Goal: Task Accomplishment & Management: Manage account settings

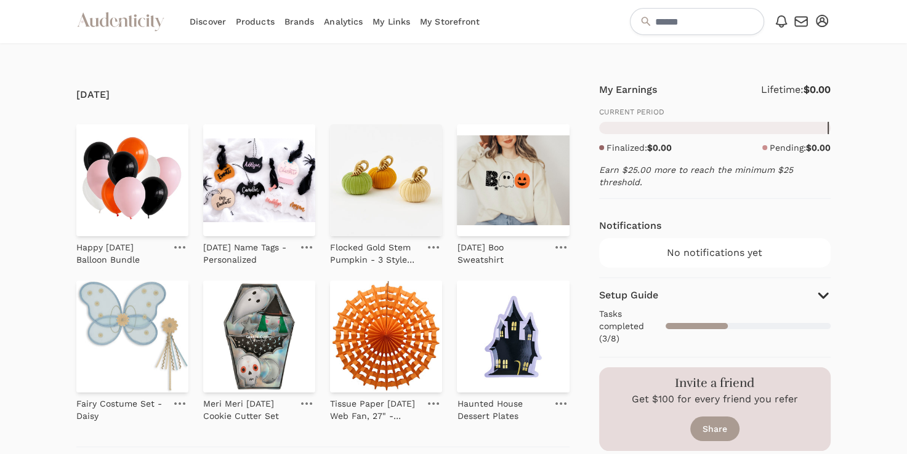
click at [298, 18] on link "Brands" at bounding box center [299, 21] width 30 height 43
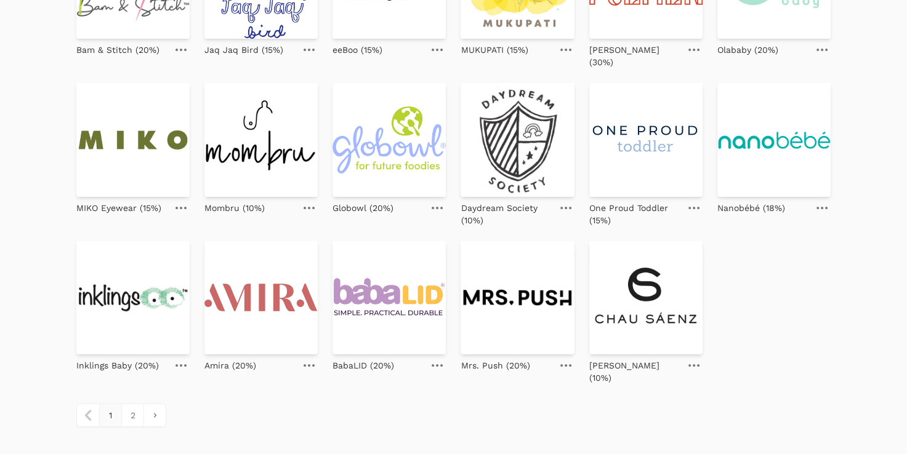
scroll to position [4, 0]
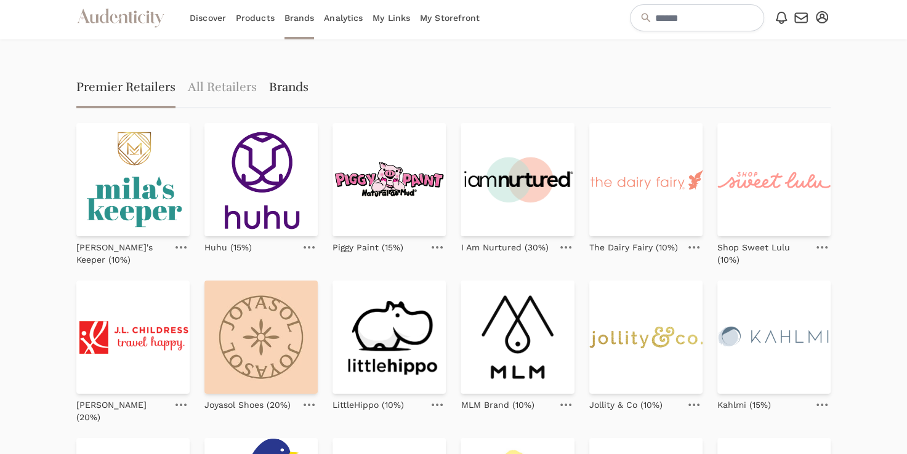
click at [291, 87] on link "Brands" at bounding box center [288, 88] width 39 height 39
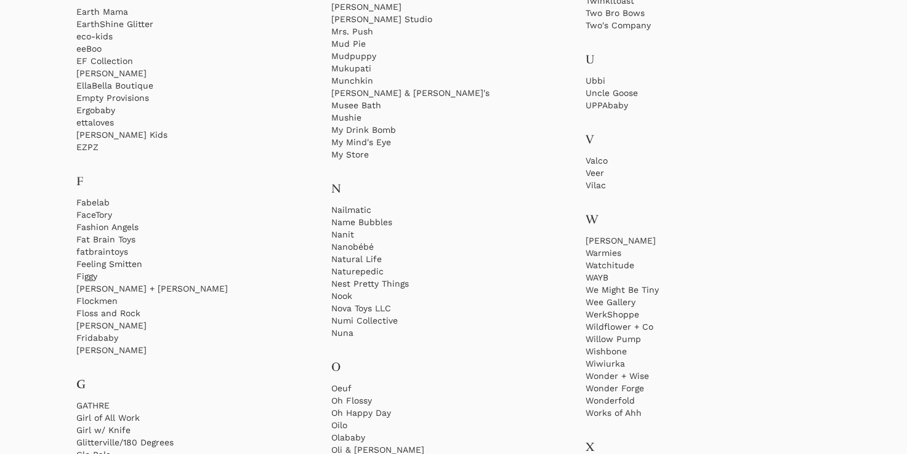
scroll to position [1680, 0]
click at [601, 252] on link "Warmies" at bounding box center [707, 250] width 245 height 12
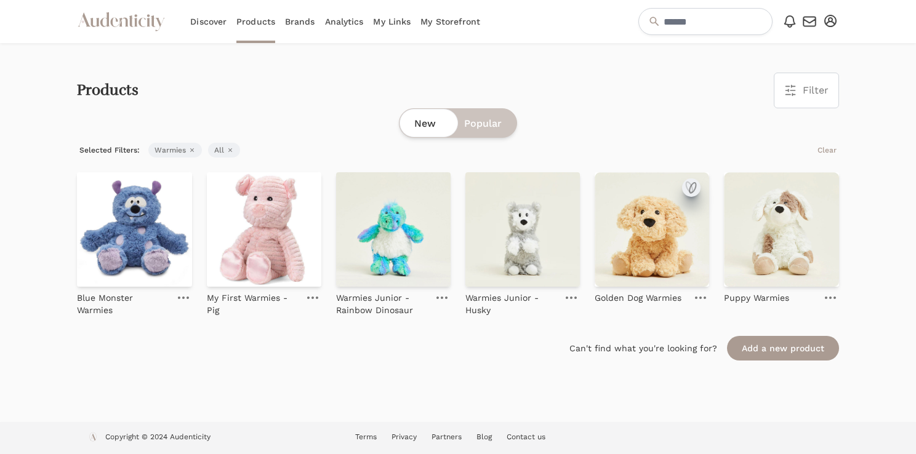
click at [695, 188] on icon "submit" at bounding box center [693, 188] width 6 height 10
click at [798, 110] on link "Add to collection" at bounding box center [810, 99] width 102 height 25
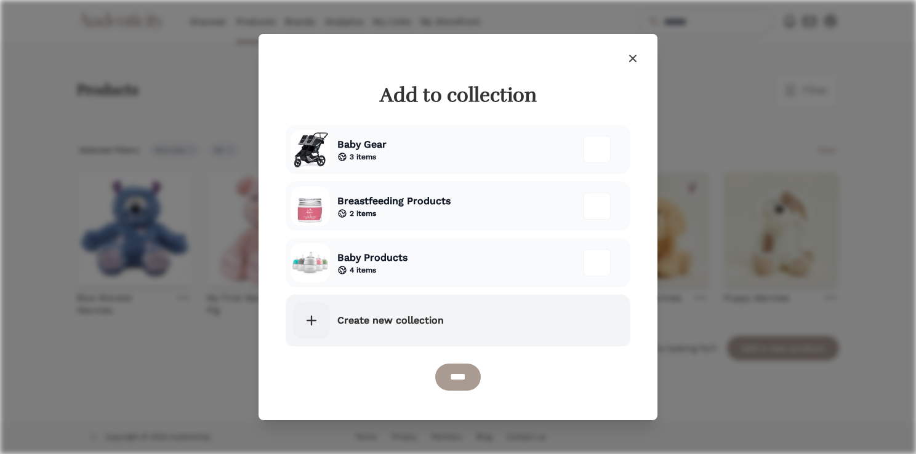
click at [308, 323] on icon at bounding box center [311, 320] width 17 height 17
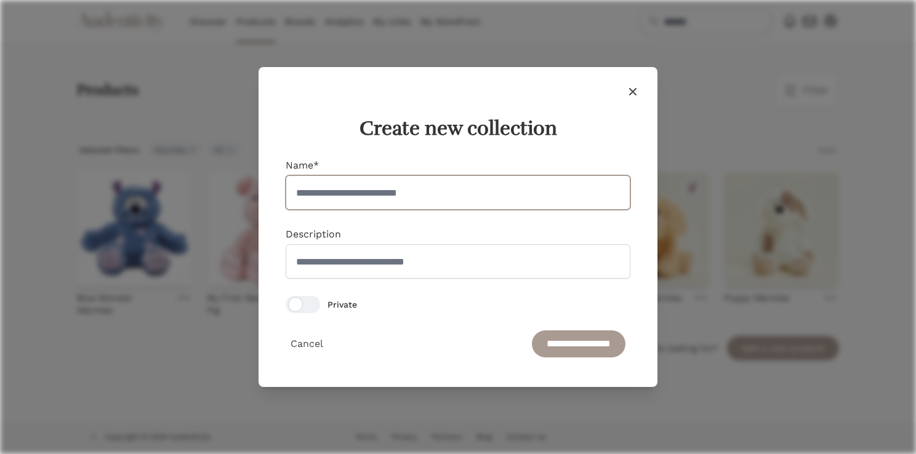
click at [336, 205] on input "Name*" at bounding box center [458, 192] width 345 height 34
type input "*****"
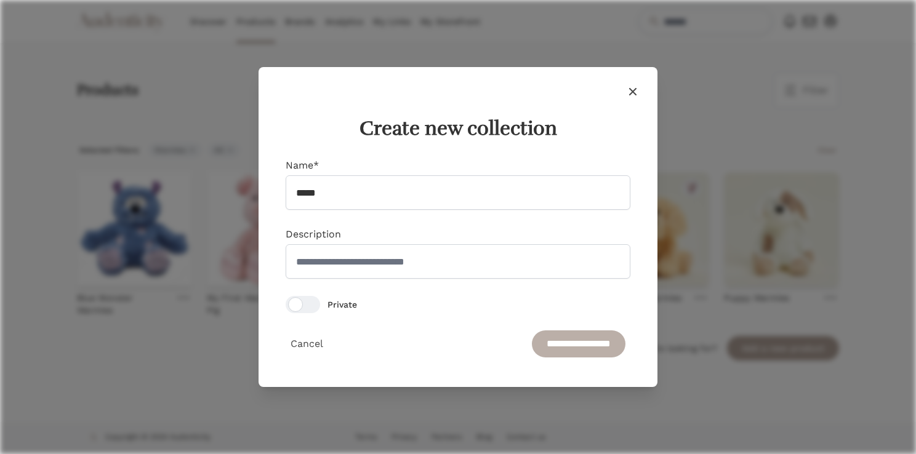
click at [562, 348] on input "**********" at bounding box center [579, 344] width 94 height 27
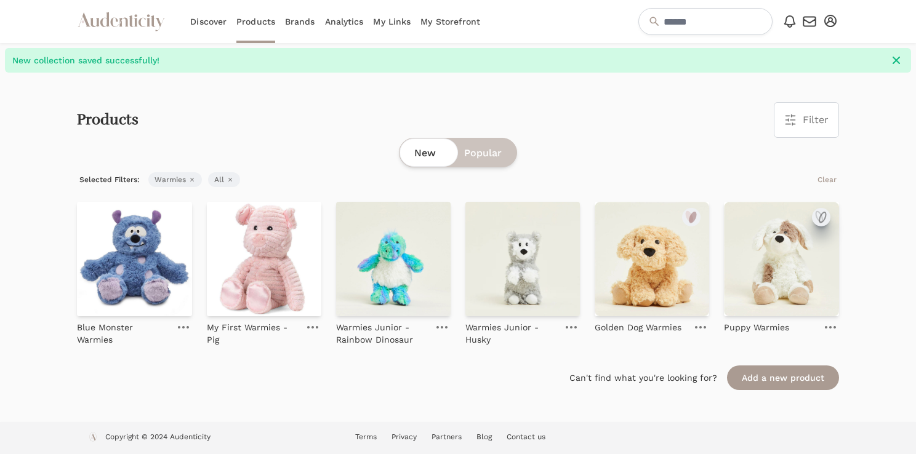
click at [819, 220] on icon "submit" at bounding box center [822, 217] width 6 height 10
click at [813, 137] on link "Add to collection" at bounding box center [810, 129] width 102 height 25
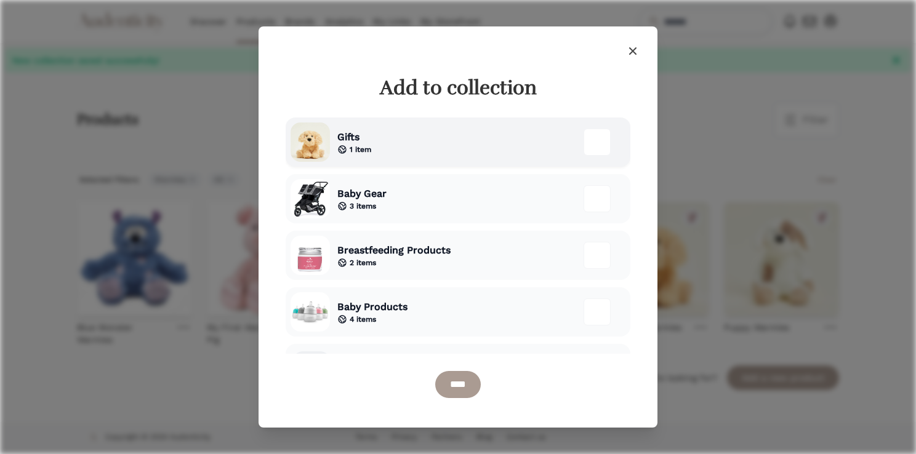
click at [356, 148] on span "1 item" at bounding box center [361, 150] width 22 height 10
click at [448, 387] on input "****" at bounding box center [458, 384] width 46 height 27
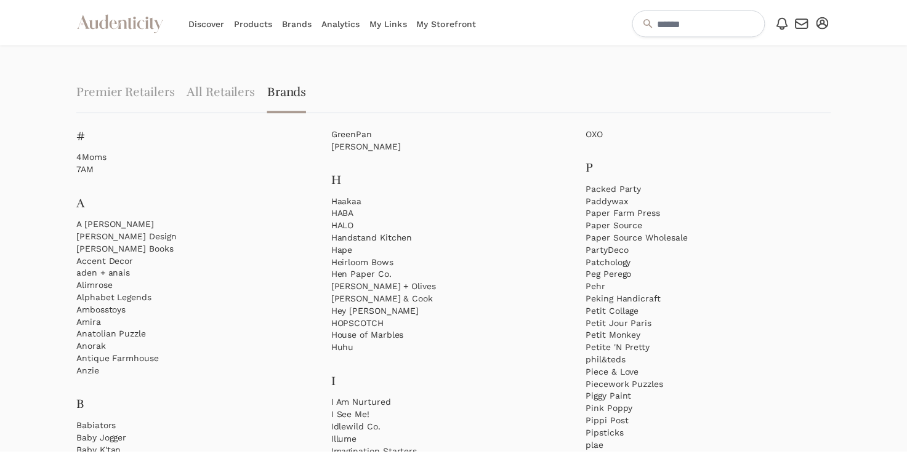
scroll to position [1680, 0]
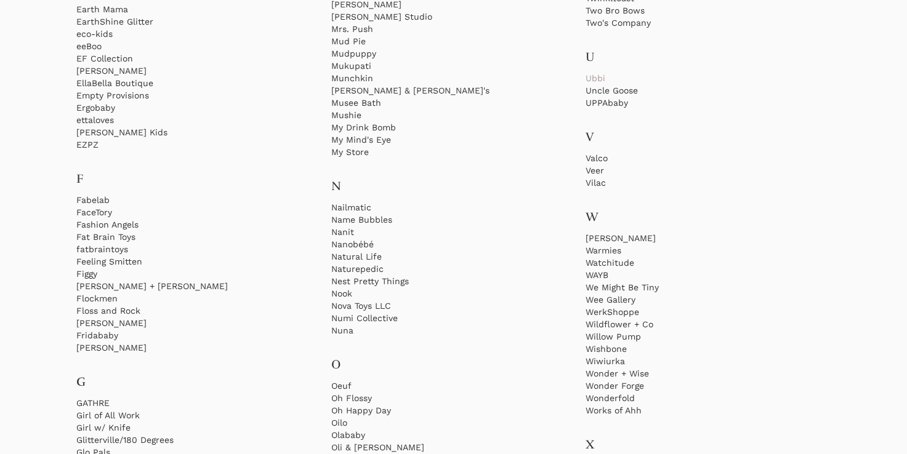
click at [592, 75] on link "Ubbi" at bounding box center [707, 78] width 245 height 12
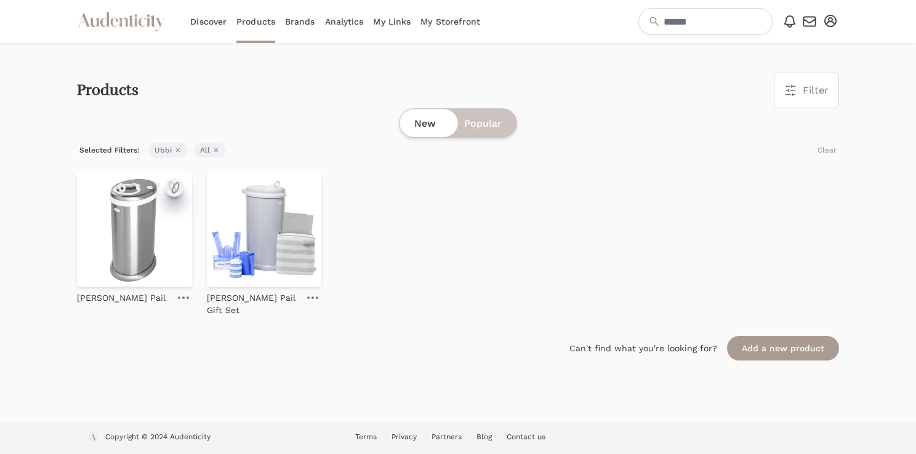
click at [170, 191] on icon "submit" at bounding box center [174, 187] width 15 height 15
click at [848, 97] on link "Add to collection" at bounding box center [810, 99] width 102 height 25
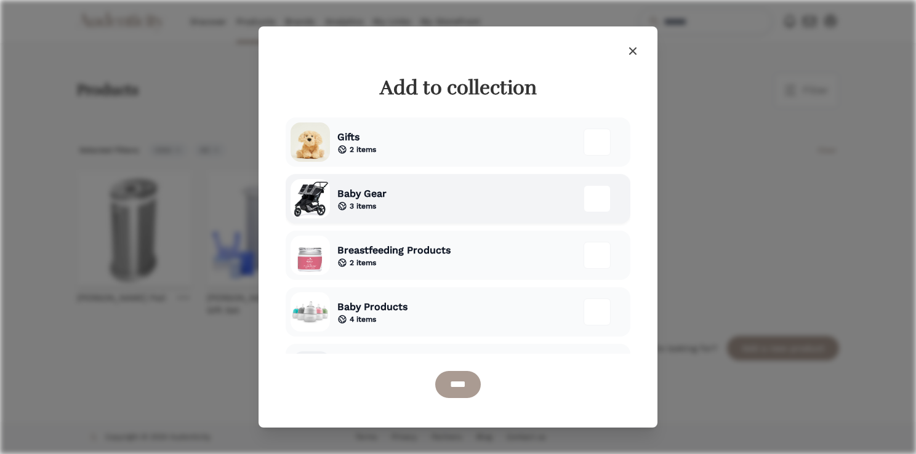
click at [349, 192] on span "Baby Gear" at bounding box center [361, 194] width 49 height 15
click at [454, 385] on input "****" at bounding box center [458, 384] width 46 height 27
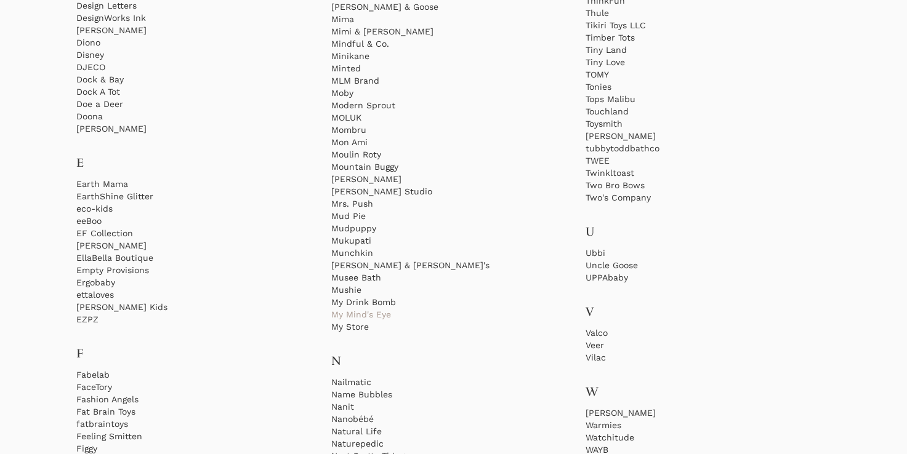
scroll to position [1508, 0]
click at [367, 249] on link "Munchkin" at bounding box center [453, 250] width 245 height 12
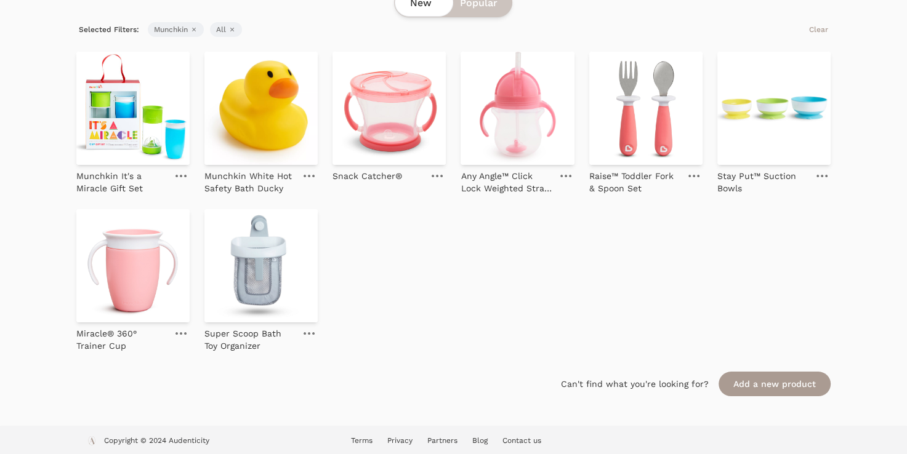
scroll to position [123, 0]
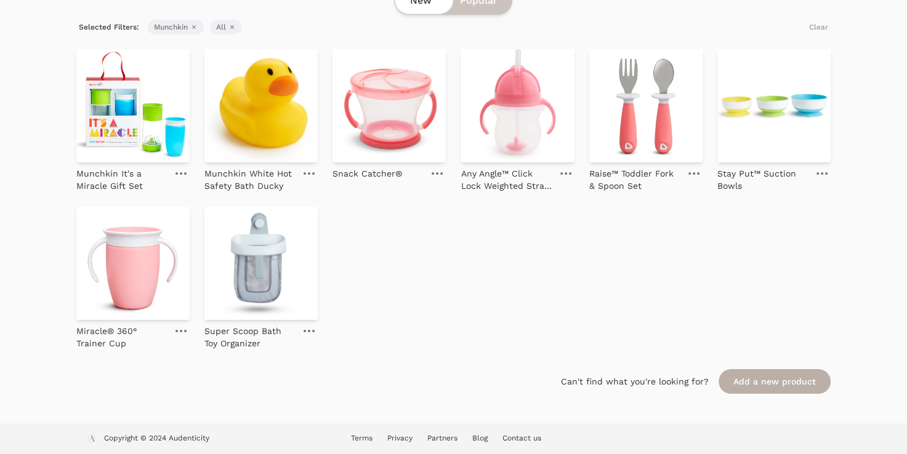
click at [760, 379] on link "Add a new product" at bounding box center [774, 381] width 112 height 25
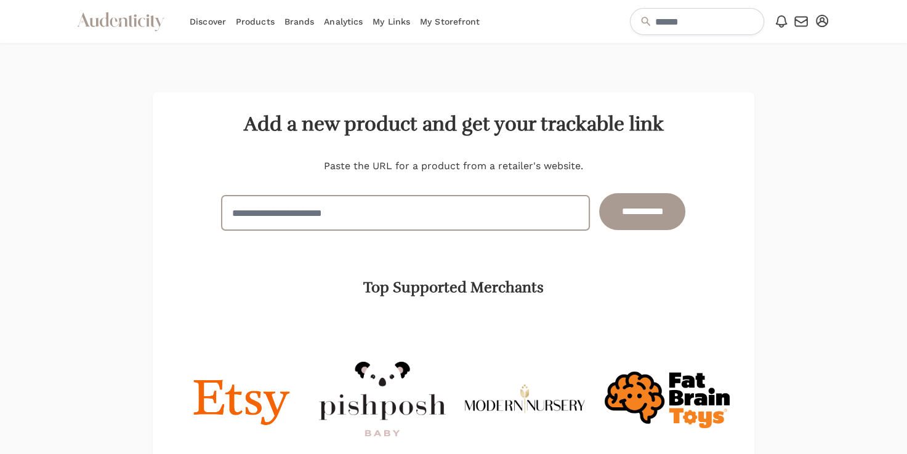
click at [448, 211] on input "url" at bounding box center [406, 213] width 368 height 34
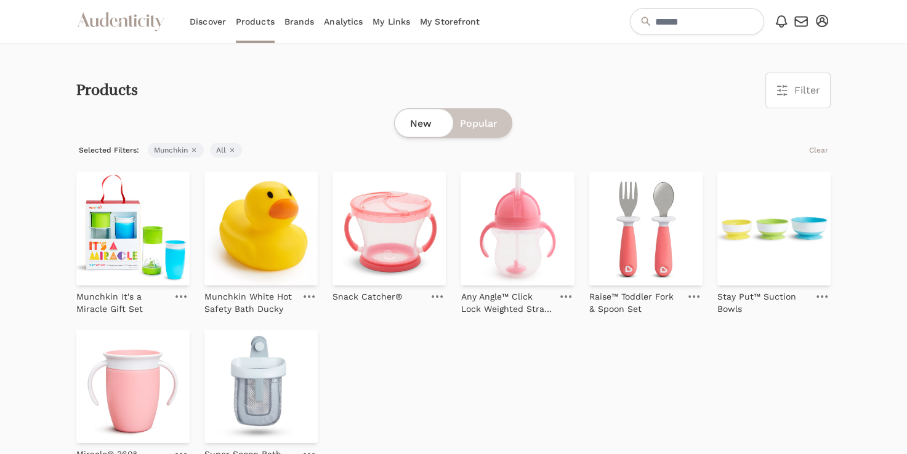
scroll to position [123, 0]
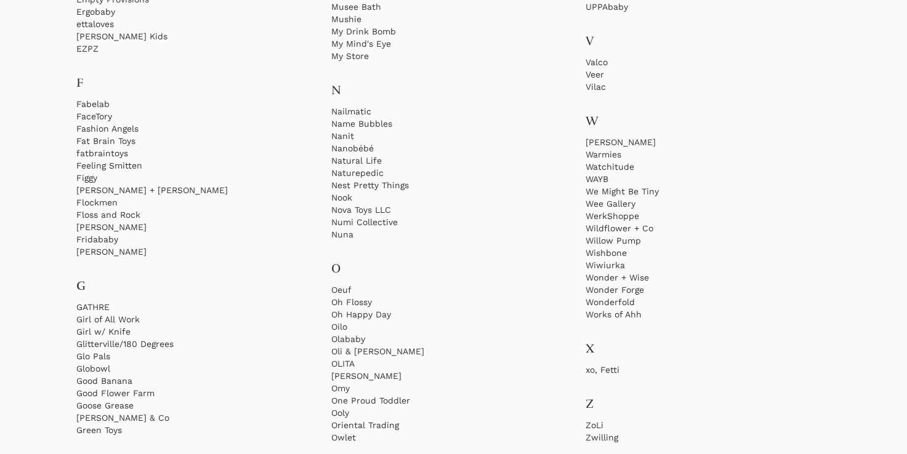
scroll to position [1779, 0]
click at [342, 406] on link "Ooly" at bounding box center [453, 410] width 245 height 12
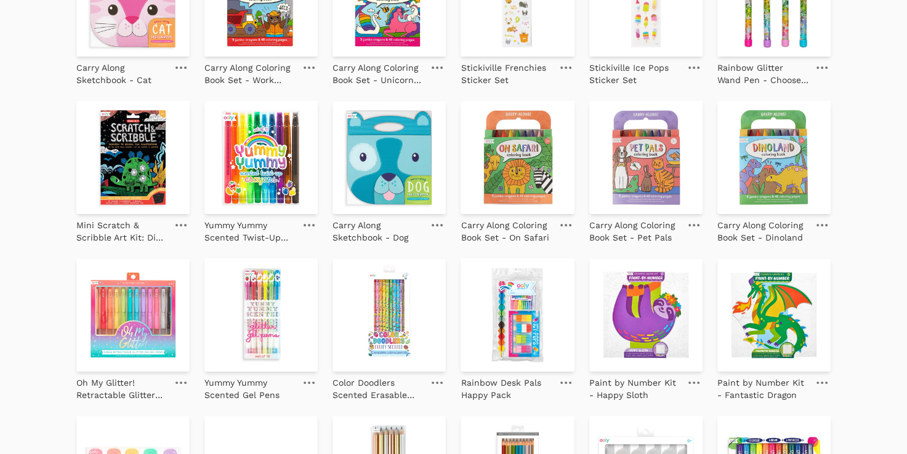
scroll to position [246, 0]
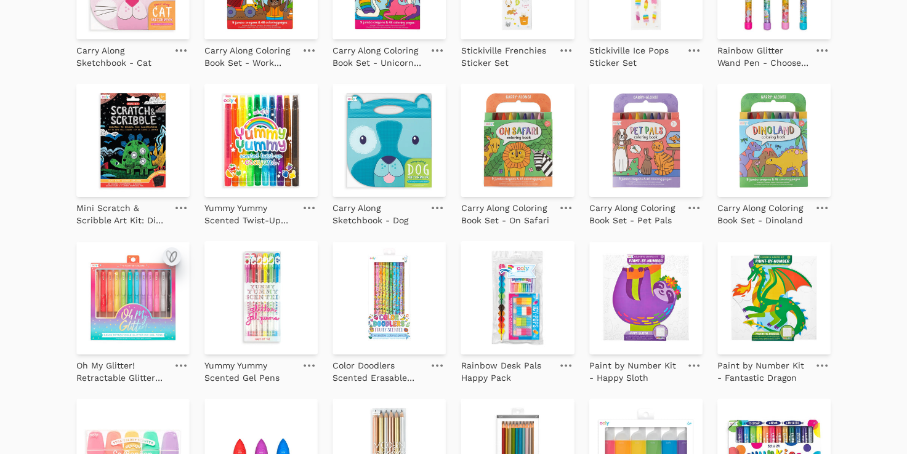
click at [171, 257] on icon "submit" at bounding box center [171, 256] width 15 height 15
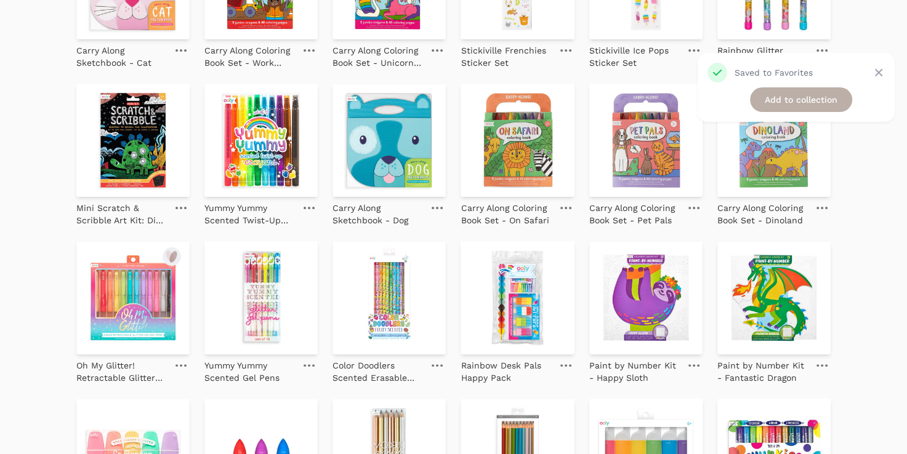
click at [786, 103] on link "Add to collection" at bounding box center [801, 99] width 102 height 25
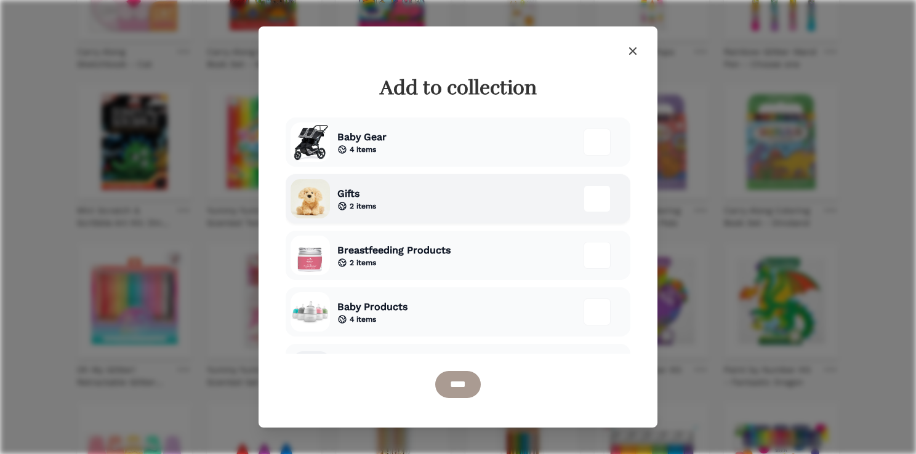
click at [541, 206] on div "Gifts 2 items" at bounding box center [458, 198] width 345 height 49
click at [464, 385] on input "****" at bounding box center [458, 384] width 46 height 27
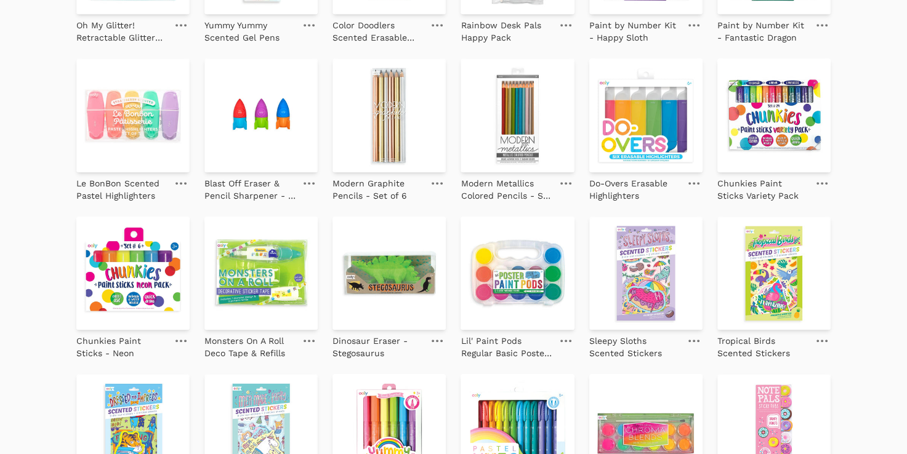
scroll to position [621, 0]
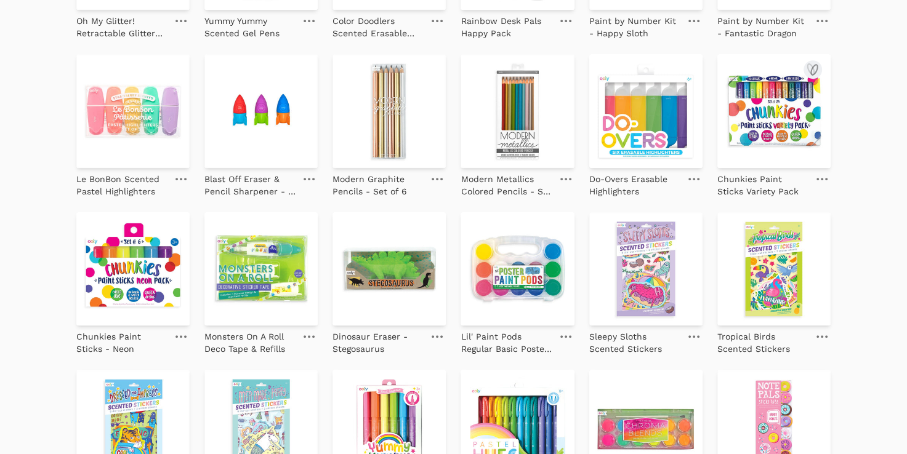
click at [808, 126] on img at bounding box center [773, 110] width 113 height 113
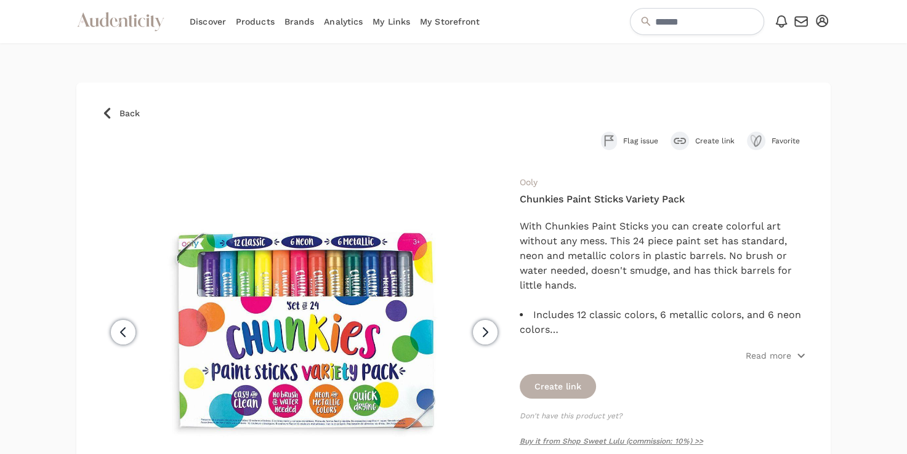
click at [534, 387] on button "Create link" at bounding box center [558, 386] width 76 height 25
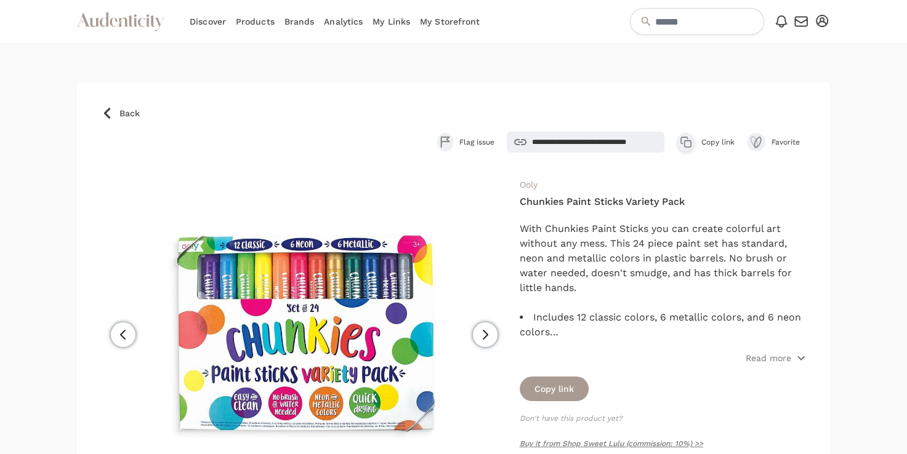
click at [778, 143] on span "Favorite" at bounding box center [788, 142] width 34 height 10
click at [784, 106] on link "Add to collection" at bounding box center [801, 99] width 102 height 25
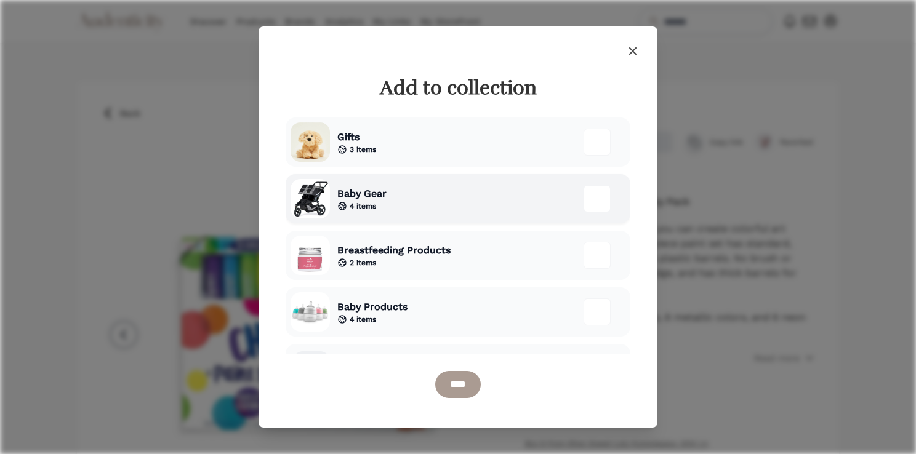
click at [485, 199] on div "Baby Gear 4 items" at bounding box center [458, 198] width 345 height 49
click at [448, 391] on input "****" at bounding box center [458, 384] width 46 height 27
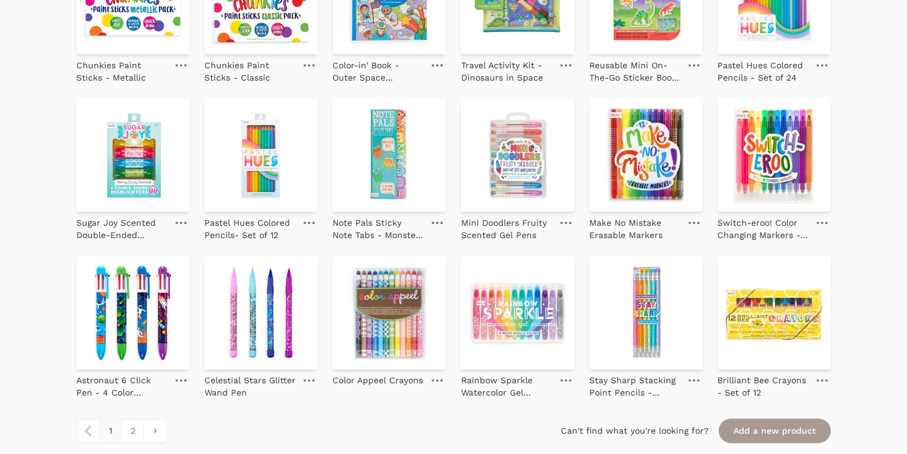
scroll to position [1385, 0]
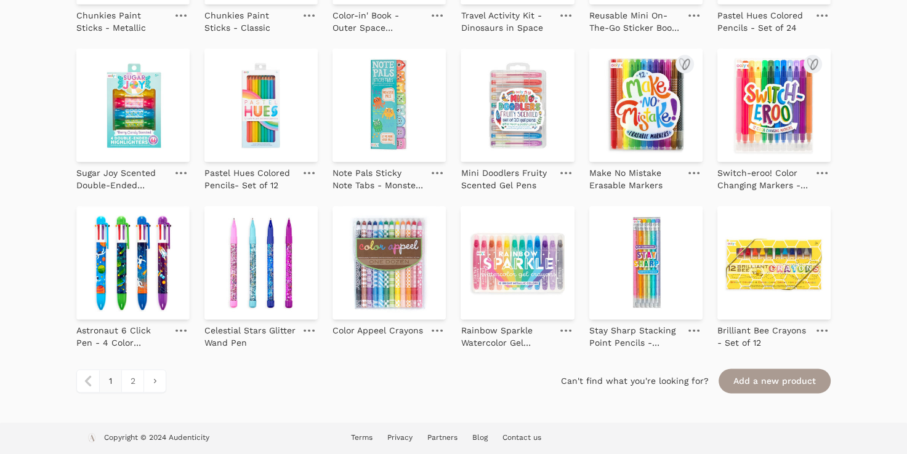
click at [729, 122] on img at bounding box center [773, 105] width 113 height 113
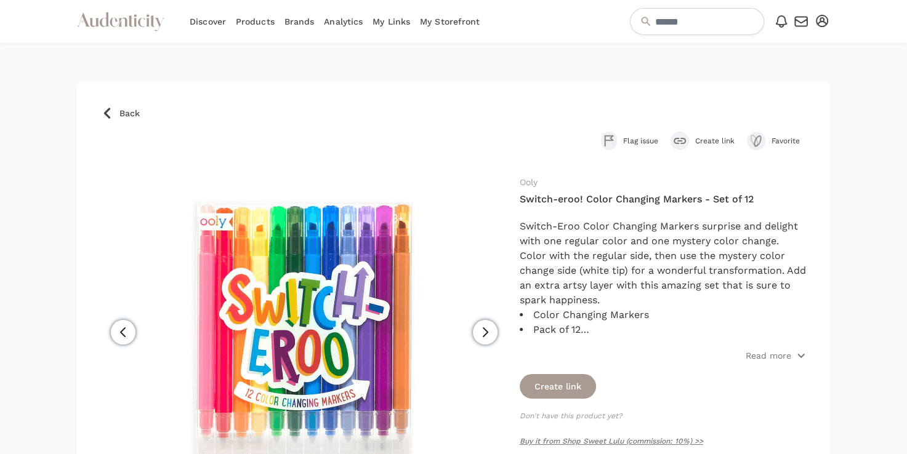
click at [789, 142] on span "Favorite" at bounding box center [788, 141] width 34 height 10
click at [767, 100] on link "Add to collection" at bounding box center [801, 99] width 102 height 25
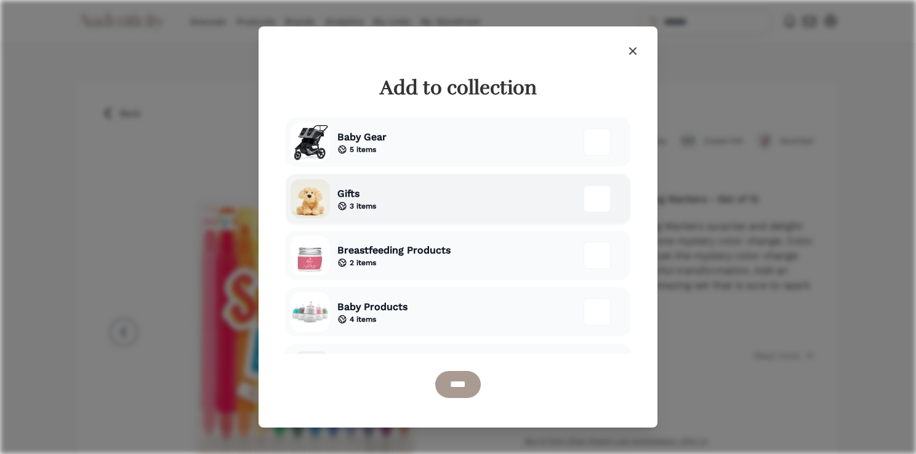
click at [446, 185] on div "Gifts 3 items" at bounding box center [458, 198] width 345 height 49
click at [451, 385] on input "****" at bounding box center [458, 384] width 46 height 27
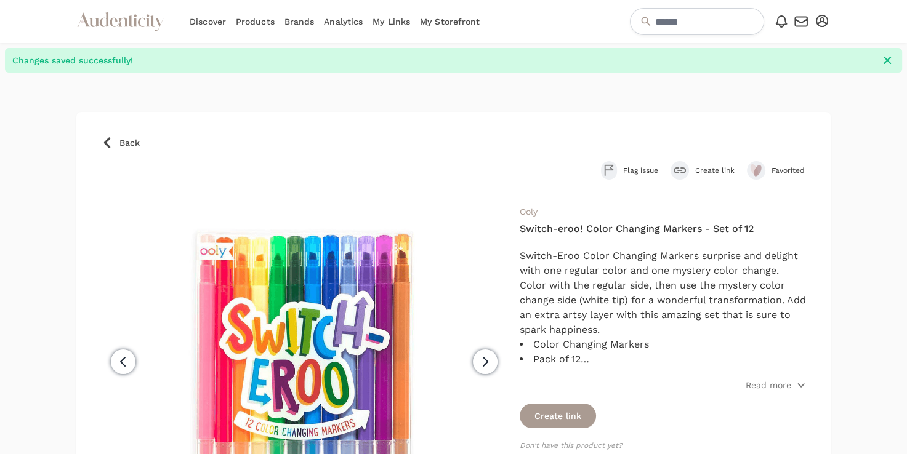
click at [102, 23] on icon at bounding box center [104, 19] width 9 height 15
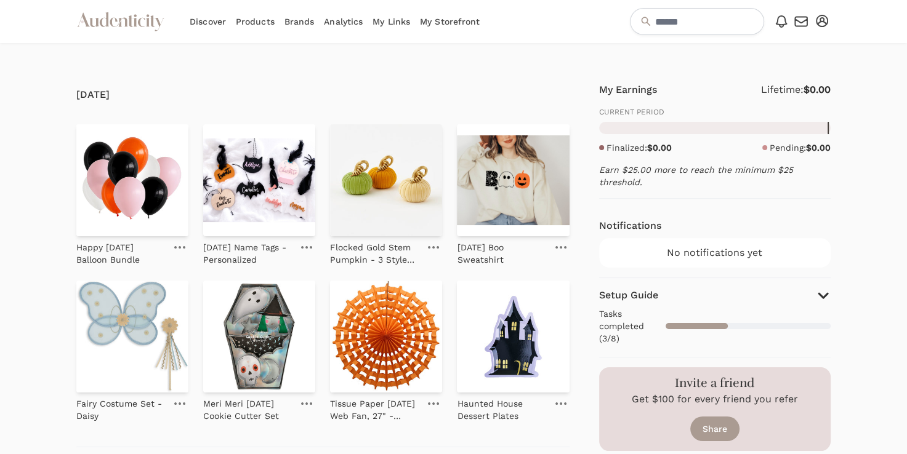
click at [392, 18] on link "My Links" at bounding box center [391, 21] width 38 height 43
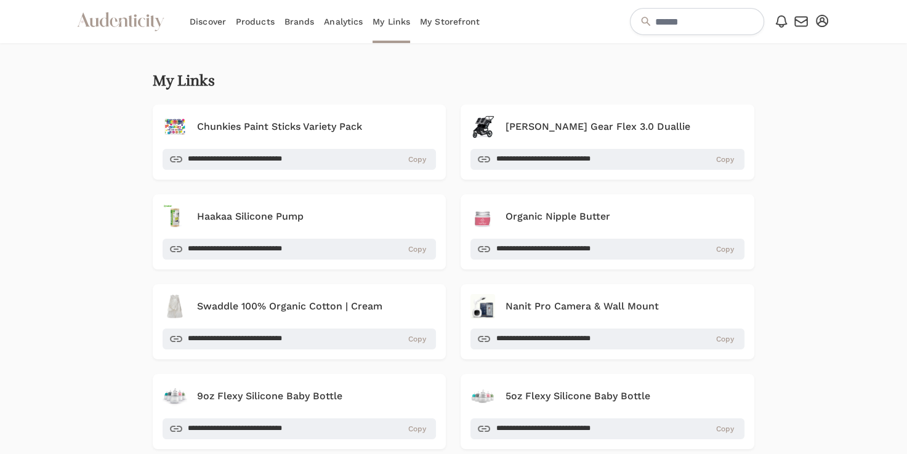
click at [448, 28] on link "My Storefront" at bounding box center [450, 21] width 60 height 43
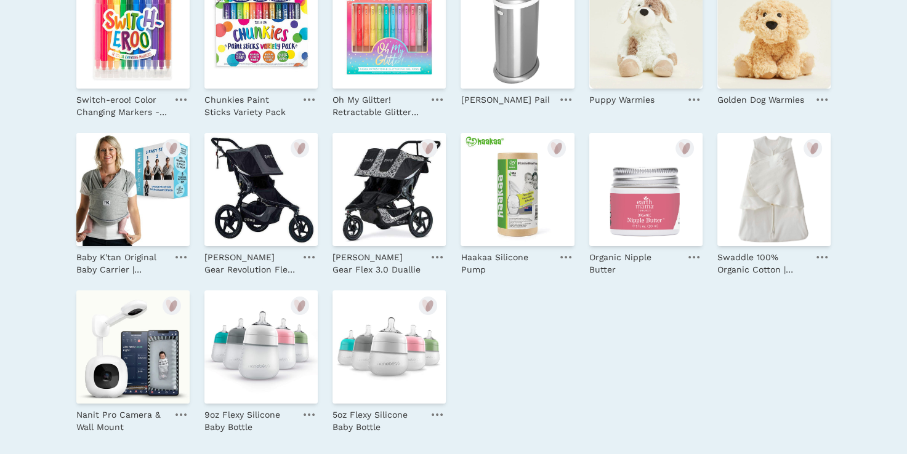
scroll to position [369, 0]
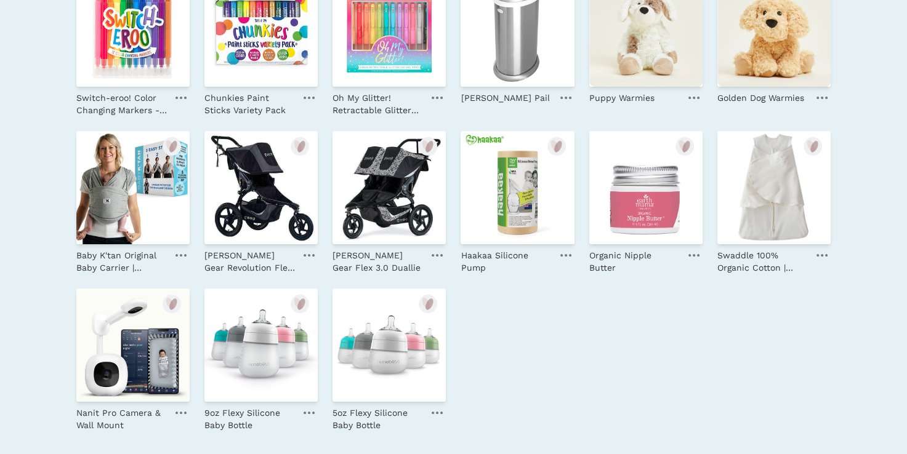
click at [129, 69] on img at bounding box center [132, 30] width 113 height 113
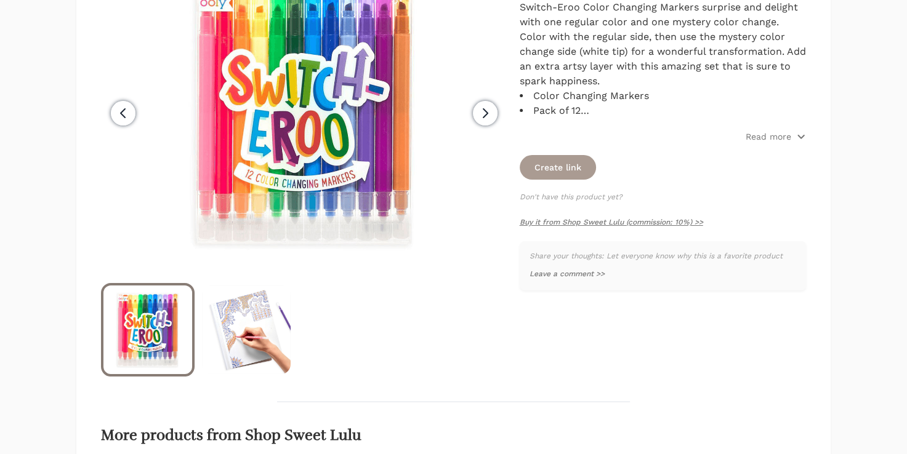
scroll to position [219, 0]
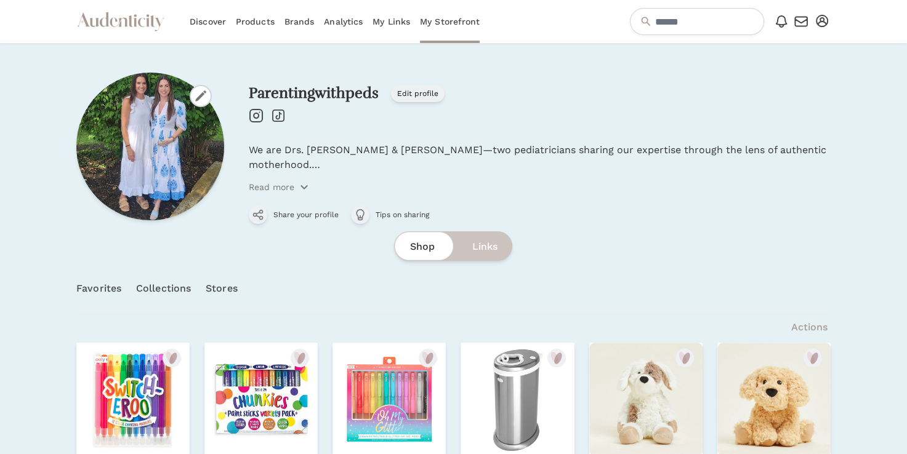
click at [288, 28] on link "Brands" at bounding box center [299, 21] width 30 height 43
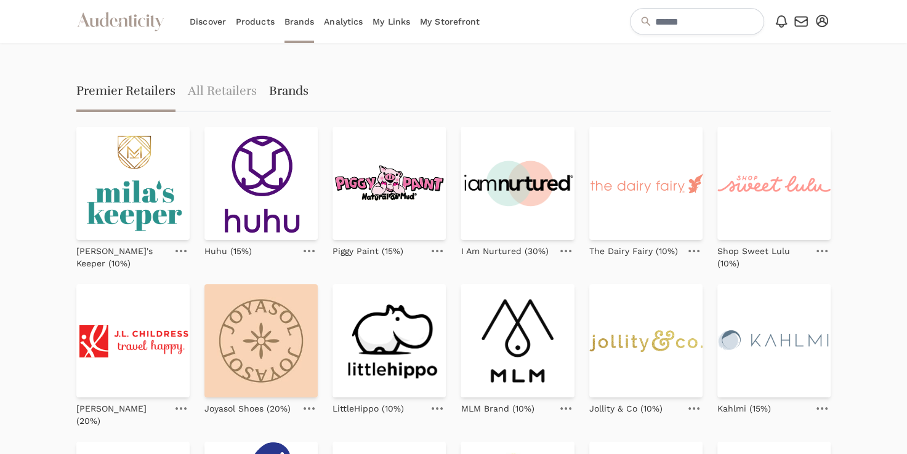
click at [283, 91] on link "Brands" at bounding box center [288, 92] width 39 height 39
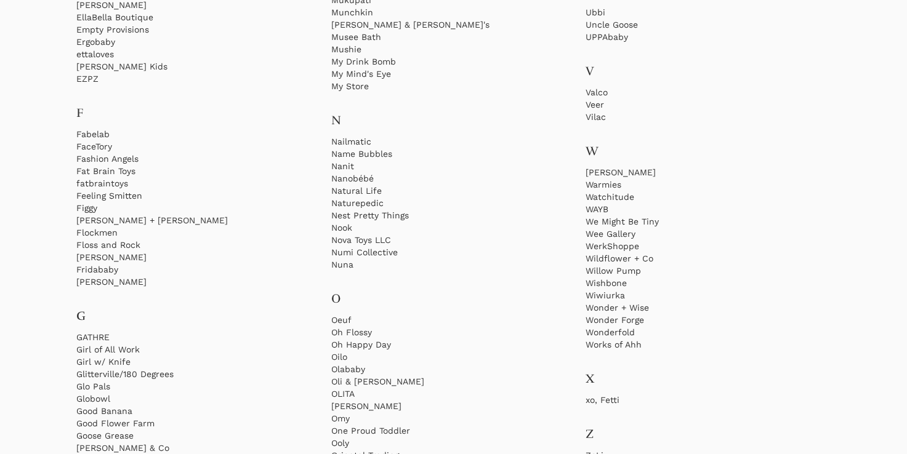
scroll to position [1748, 0]
click at [111, 168] on link "Fat Brain Toys" at bounding box center [198, 169] width 245 height 12
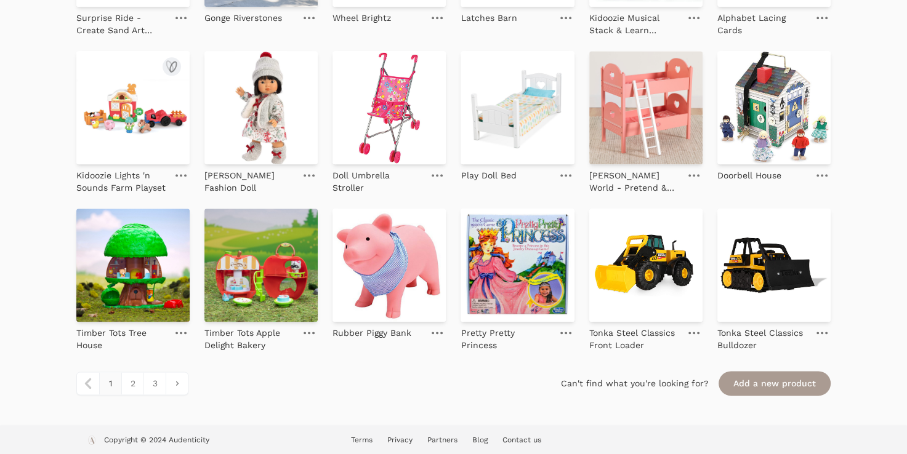
scroll to position [1374, 0]
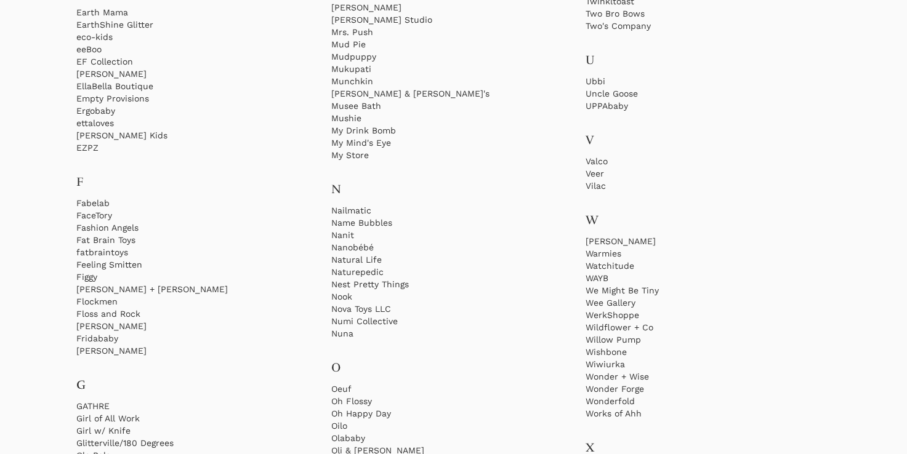
scroll to position [1654, 0]
